Goal: Information Seeking & Learning: Learn about a topic

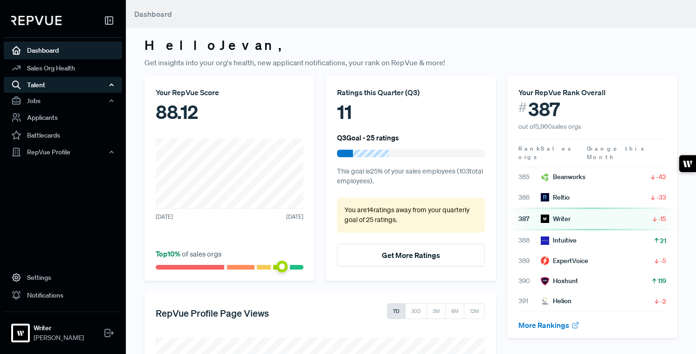
click at [75, 80] on div "Talent" at bounding box center [63, 85] width 118 height 16
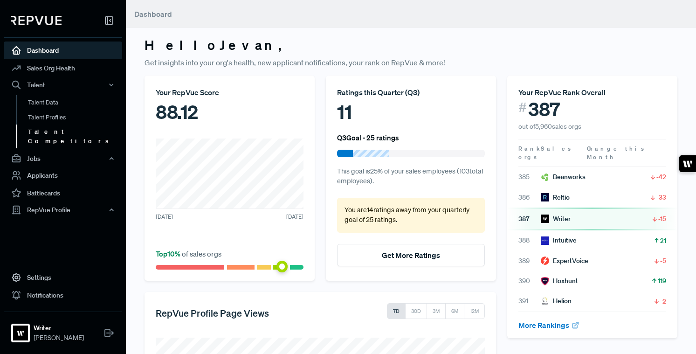
click at [66, 131] on link "Talent Competitors" at bounding box center [75, 137] width 118 height 24
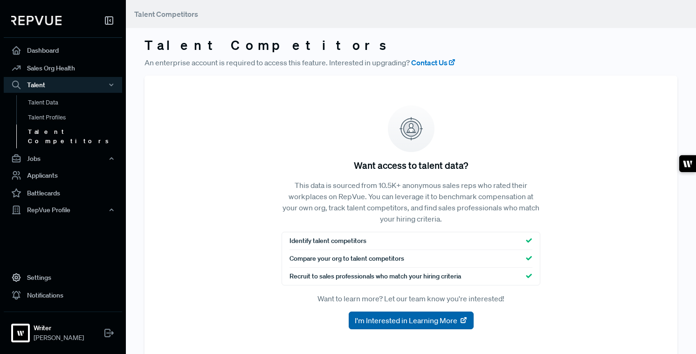
click at [423, 320] on span "I'm Interested in Learning More" at bounding box center [406, 320] width 103 height 11
